Goal: Find specific page/section: Find specific page/section

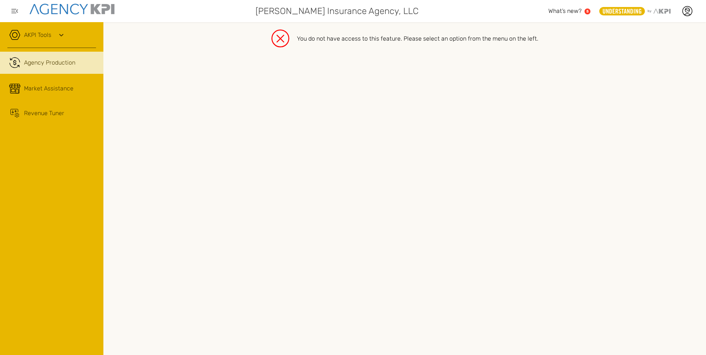
click at [56, 62] on span "Agency Production" at bounding box center [49, 62] width 51 height 9
click at [61, 35] on icon at bounding box center [61, 35] width 4 height 3
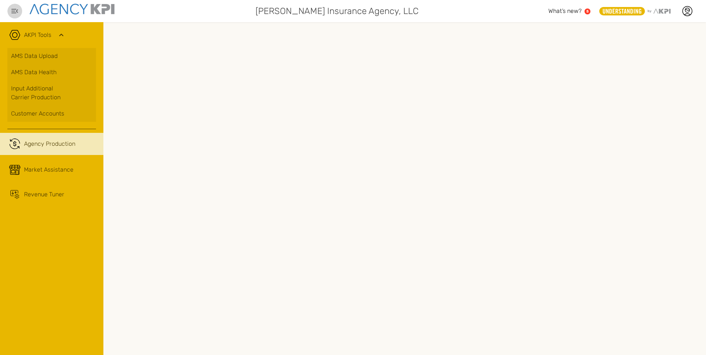
click at [13, 10] on icon "button" at bounding box center [14, 11] width 9 height 9
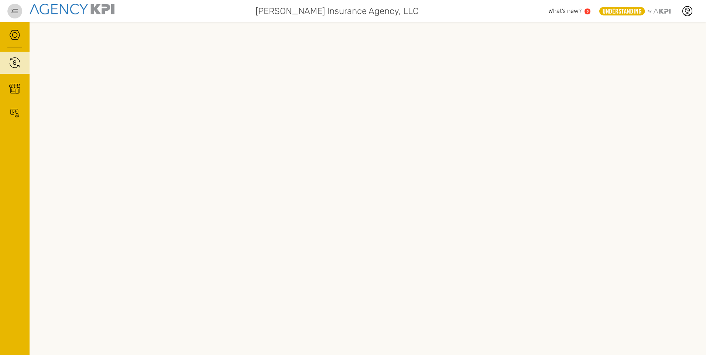
click at [13, 10] on icon "button" at bounding box center [14, 11] width 9 height 9
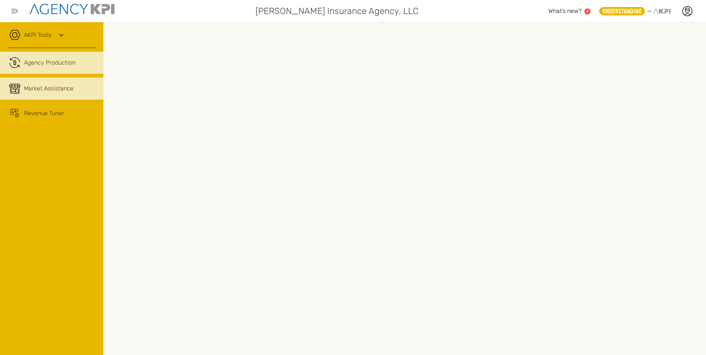
click at [47, 93] on link "Market Assistance" at bounding box center [51, 89] width 103 height 22
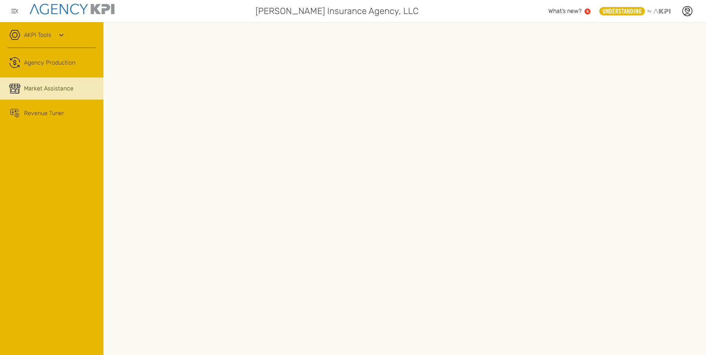
click at [59, 33] on icon at bounding box center [61, 35] width 9 height 9
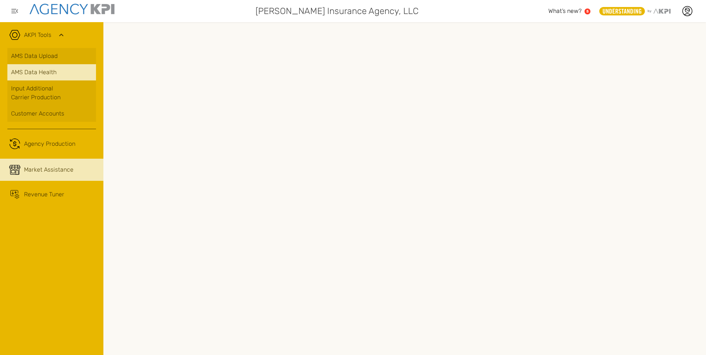
click at [41, 71] on span "AMS Data Health" at bounding box center [33, 72] width 45 height 9
click at [666, 12] on icon at bounding box center [666, 10] width 4 height 5
click at [630, 11] on icon at bounding box center [621, 11] width 45 height 8
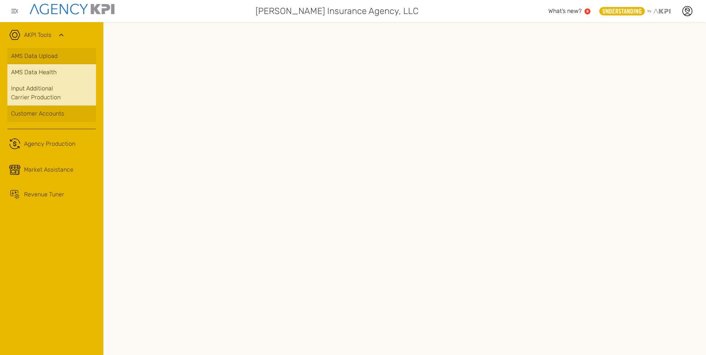
click at [42, 92] on link "Input Additional Carrier Production" at bounding box center [51, 92] width 89 height 25
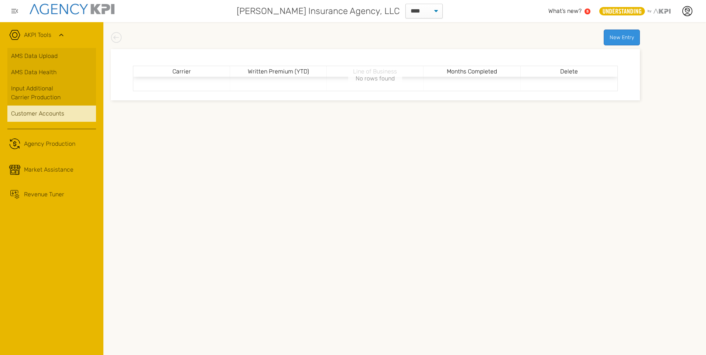
click at [40, 113] on div "Customer Accounts" at bounding box center [51, 113] width 81 height 9
